Goal: Find specific page/section: Find specific page/section

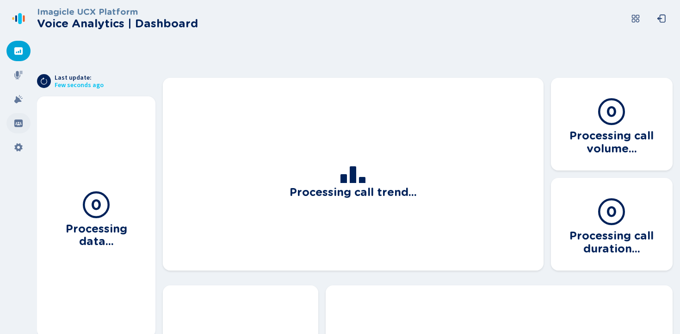
click at [23, 124] on icon at bounding box center [18, 122] width 9 height 9
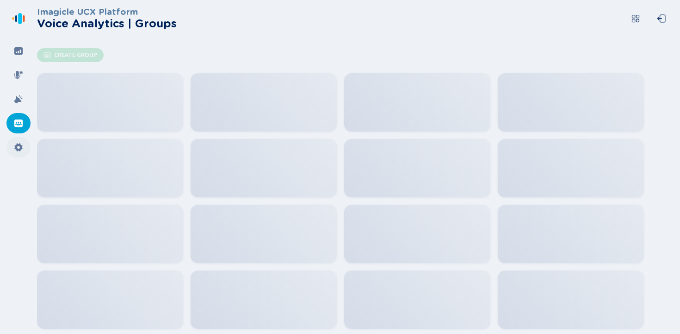
click at [15, 149] on icon at bounding box center [18, 147] width 9 height 9
